Goal: Task Accomplishment & Management: Manage account settings

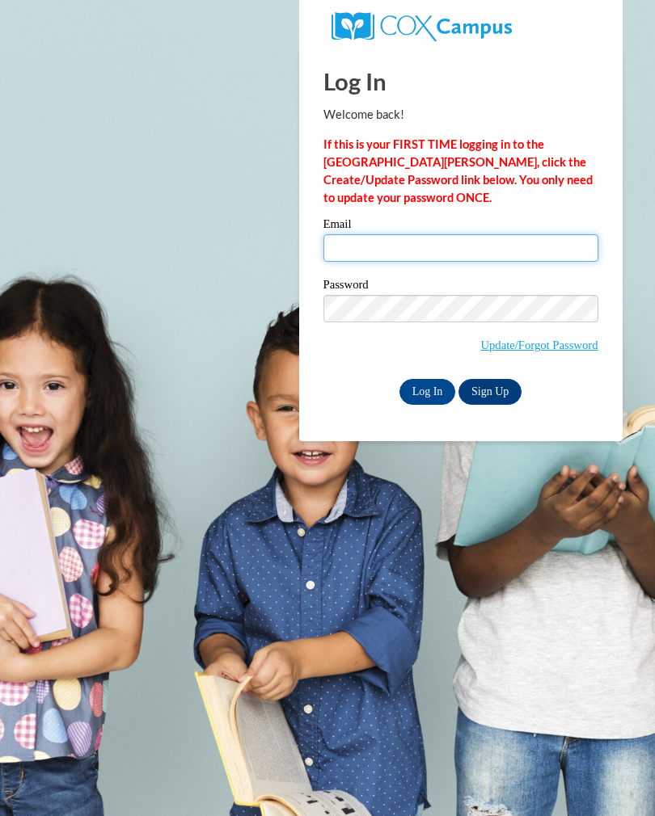
click at [381, 246] on input "Email" at bounding box center [460, 247] width 275 height 27
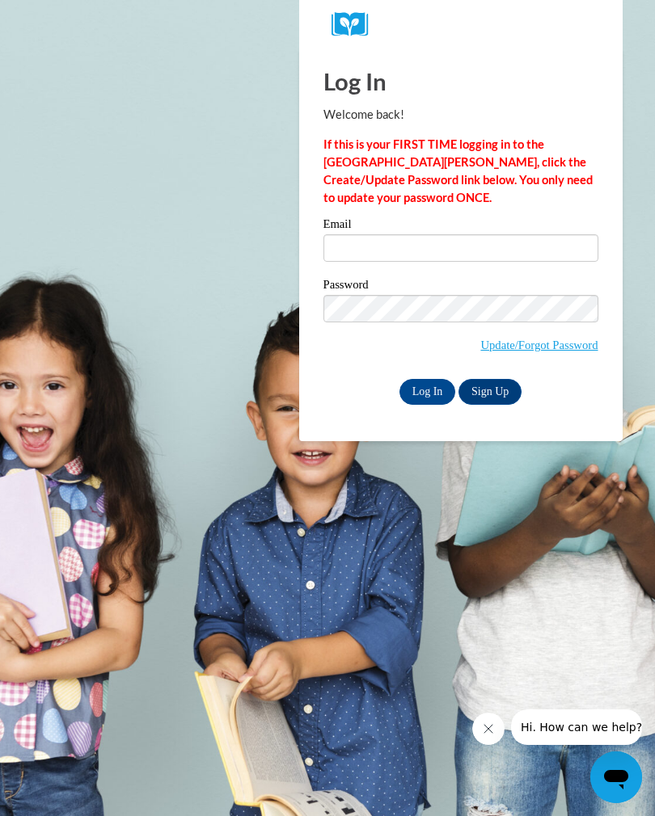
click at [538, 270] on div "Email" at bounding box center [460, 246] width 275 height 56
click at [347, 246] on input "Email" at bounding box center [460, 247] width 275 height 27
type input "i"
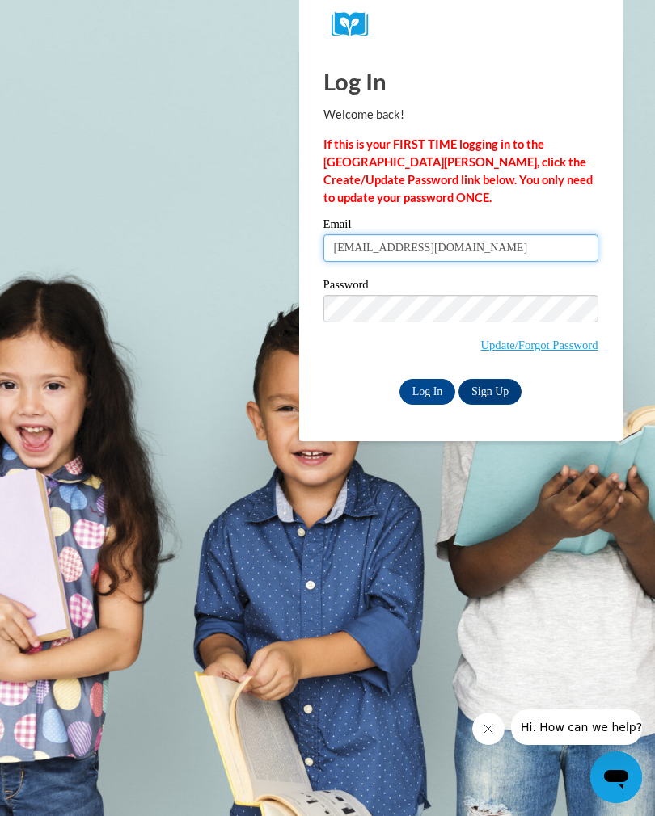
type input "[EMAIL_ADDRESS][DOMAIN_NAME]"
click at [438, 400] on input "Log In" at bounding box center [427, 392] width 57 height 26
